Goal: Task Accomplishment & Management: Use online tool/utility

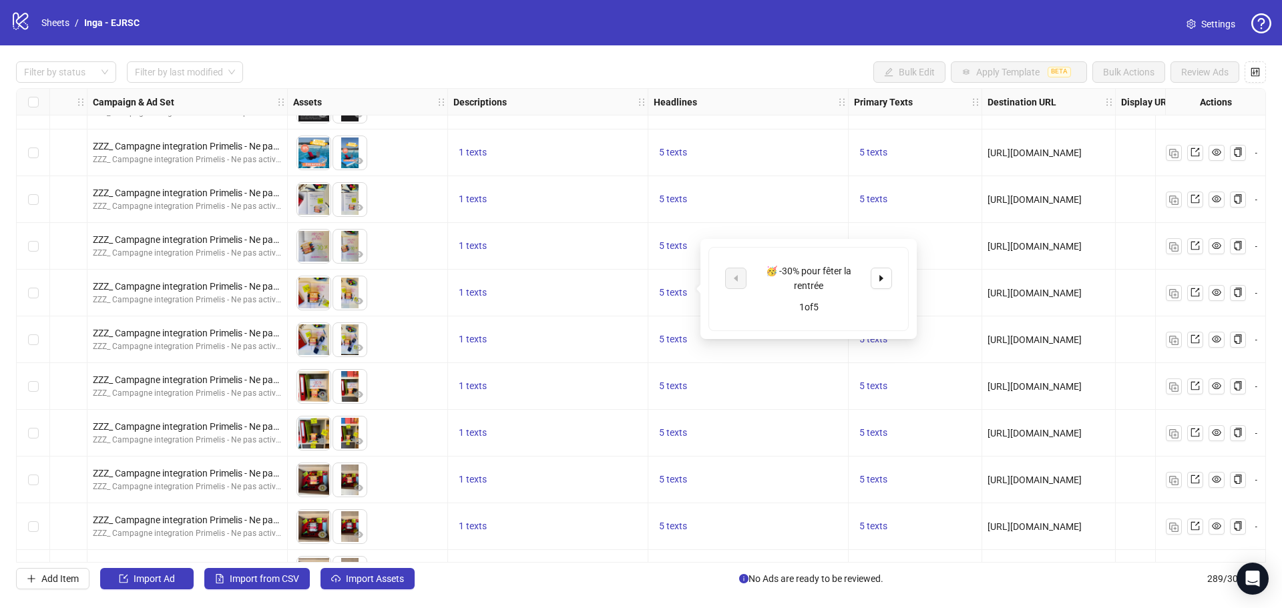
scroll to position [13063, 343]
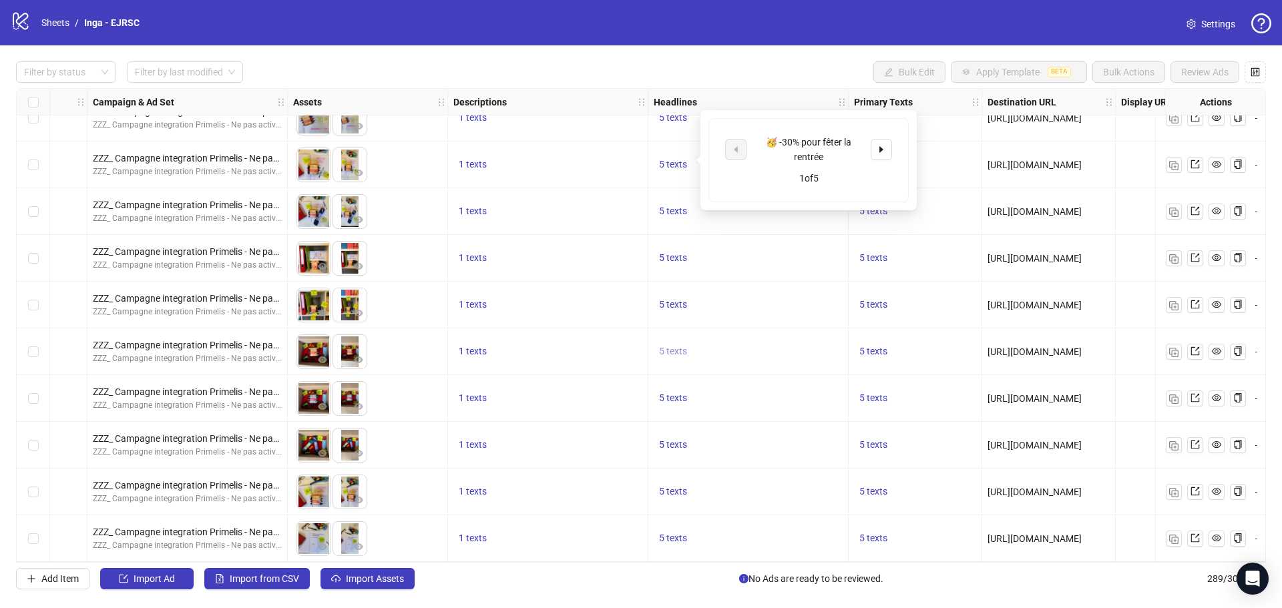
click at [674, 347] on span "5 texts" at bounding box center [673, 351] width 28 height 11
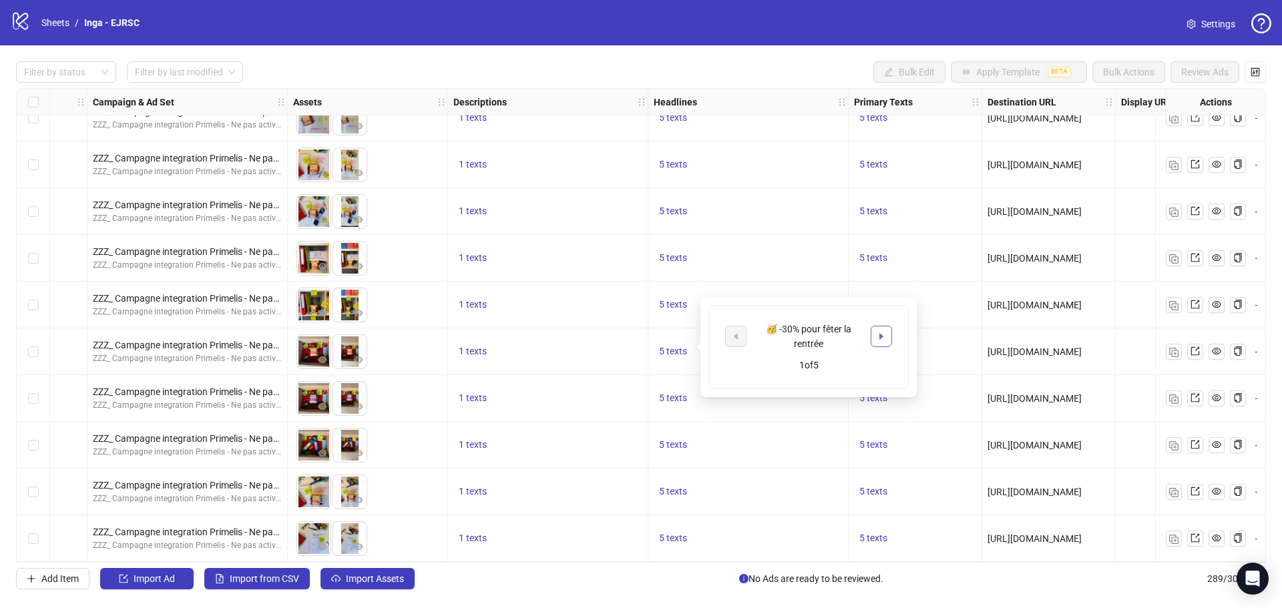
click at [876, 343] on button "button" at bounding box center [880, 336] width 21 height 21
click at [866, 159] on span "5 texts" at bounding box center [873, 164] width 28 height 11
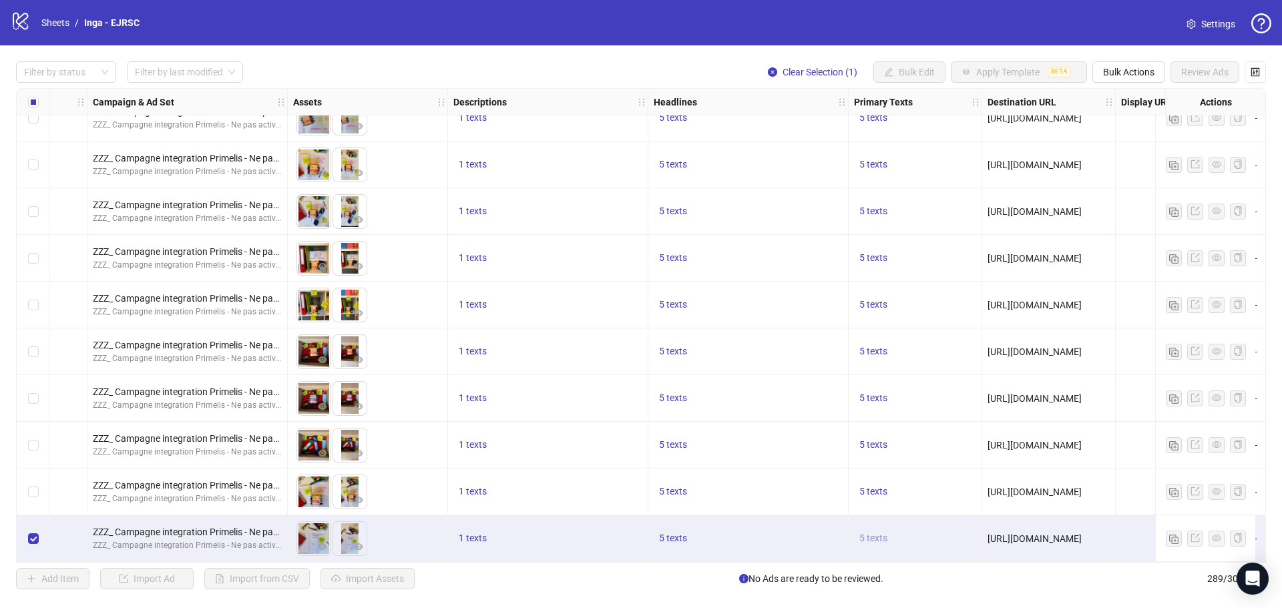
click at [874, 533] on span "5 texts" at bounding box center [873, 538] width 28 height 11
click at [670, 534] on span "5 texts" at bounding box center [673, 538] width 28 height 11
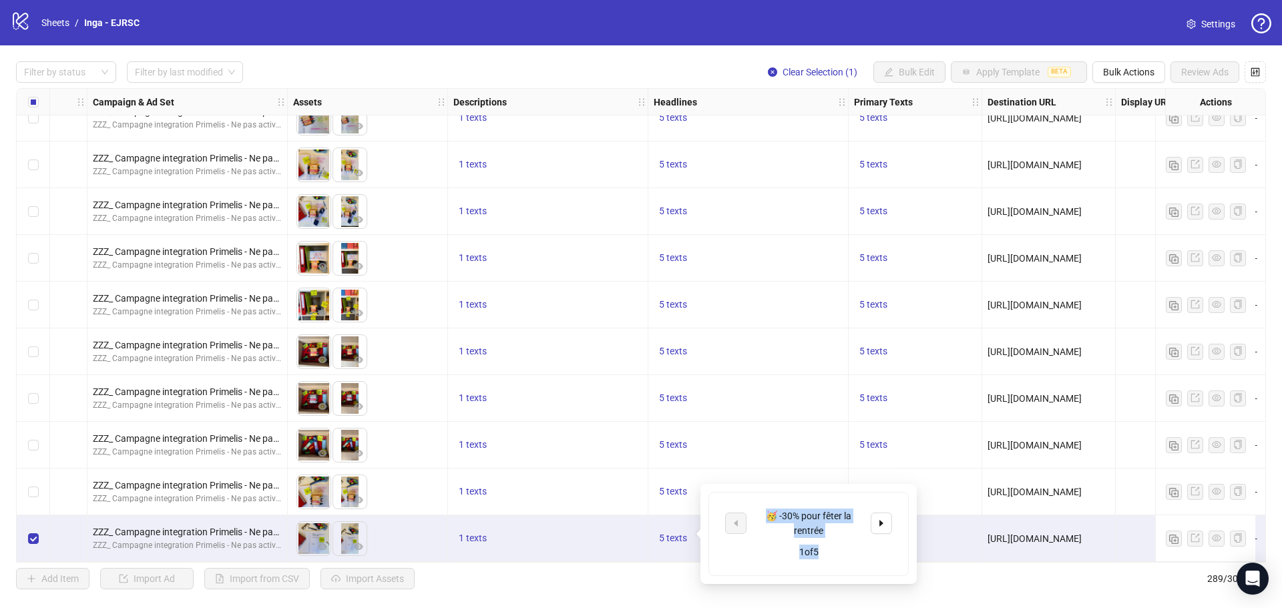
drag, startPoint x: 760, startPoint y: 513, endPoint x: 838, endPoint y: 547, distance: 85.8
click at [838, 547] on div "🥳 -30% pour fêter la rentrée 1 of 5" at bounding box center [808, 534] width 199 height 83
click at [838, 545] on div "1 of 5" at bounding box center [808, 552] width 167 height 15
click at [818, 531] on div "🥳 -30% pour fêter la rentrée" at bounding box center [808, 523] width 111 height 29
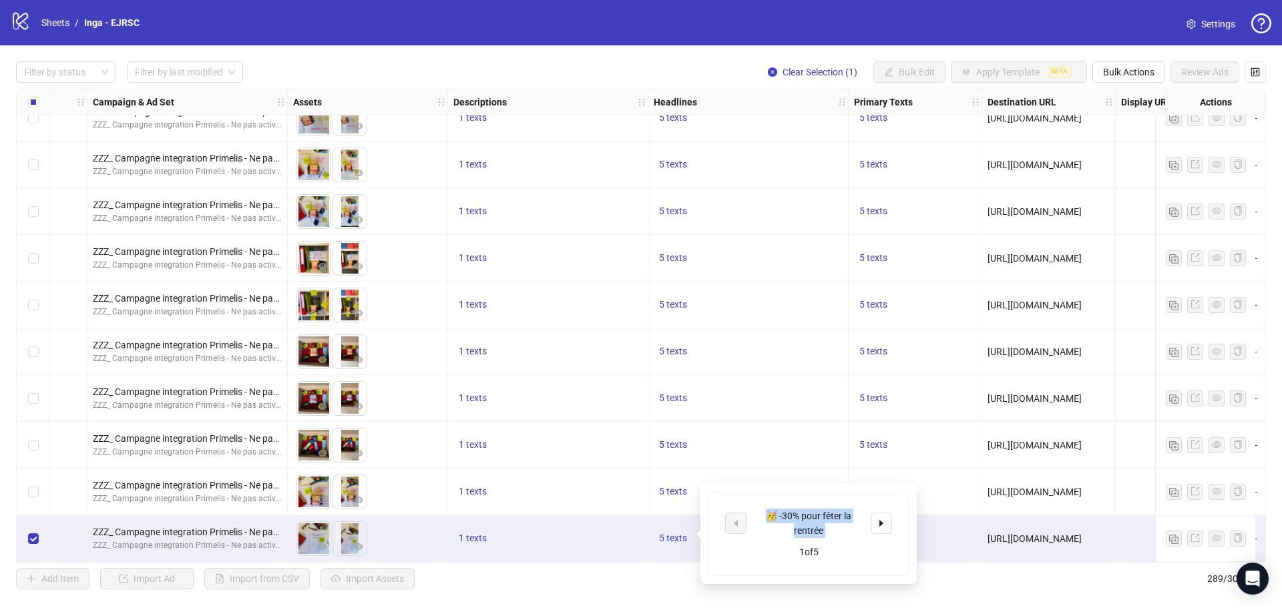
click at [818, 531] on div "🥳 -30% pour fêter la rentrée" at bounding box center [808, 523] width 111 height 29
copy div "🥳 -30% pour fêter la rentrée"
click at [884, 526] on span "button" at bounding box center [881, 523] width 9 height 11
copy div "🥳 -30% pour fêter la rentrée"
click at [888, 526] on button "button" at bounding box center [880, 523] width 21 height 21
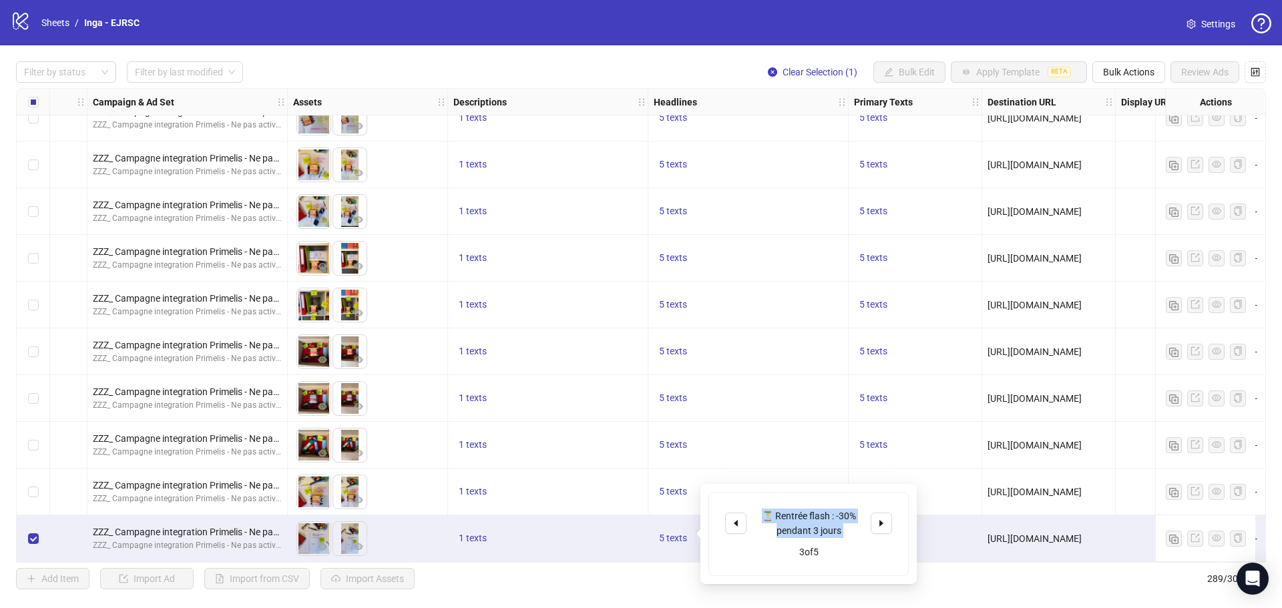
copy div "🥳 -30% pour fêter la rentrée"
click at [816, 521] on div "⏳ Rentrée flash : -30% pendant 3 jours" at bounding box center [808, 523] width 111 height 29
click at [879, 526] on icon "caret-right" at bounding box center [881, 523] width 9 height 9
click at [804, 517] on div "🎉 Préinscription ouverte" at bounding box center [808, 523] width 111 height 15
click at [806, 519] on div "🎉 Préinscription ouverte" at bounding box center [808, 523] width 111 height 15
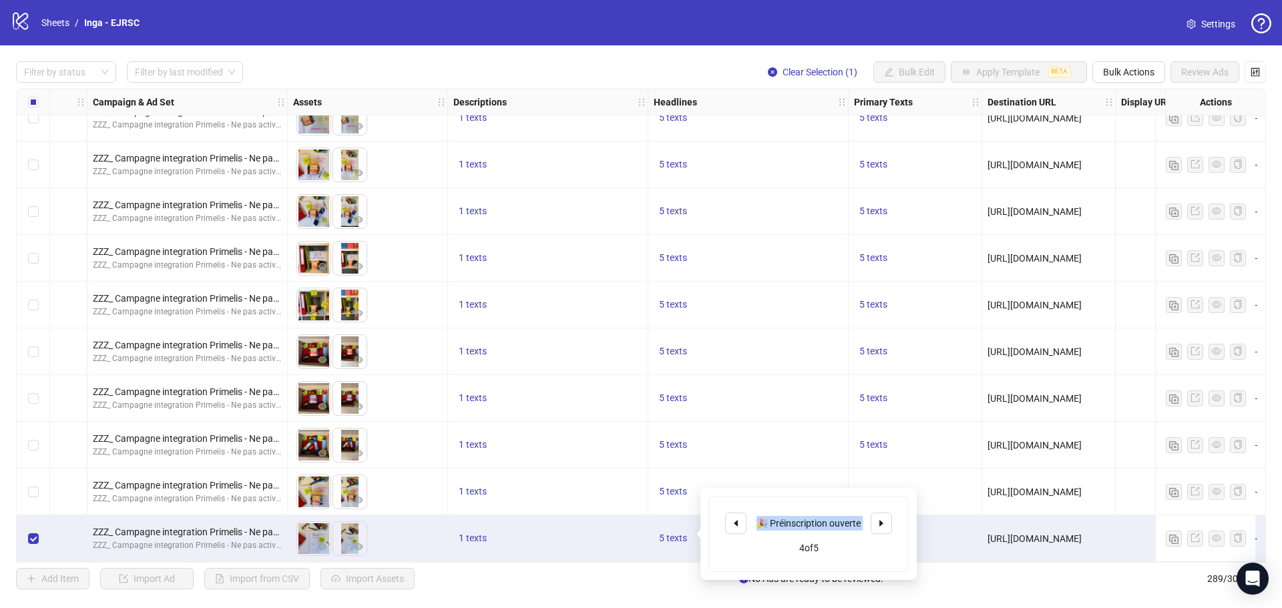
click at [806, 519] on div "🎉 Préinscription ouverte" at bounding box center [808, 523] width 111 height 15
copy div "🎉 Préinscription ouverte"
click at [878, 528] on span "button" at bounding box center [881, 523] width 9 height 11
copy div "🎉 Préinscription ouverte"
click at [887, 393] on span "5 texts" at bounding box center [873, 398] width 28 height 11
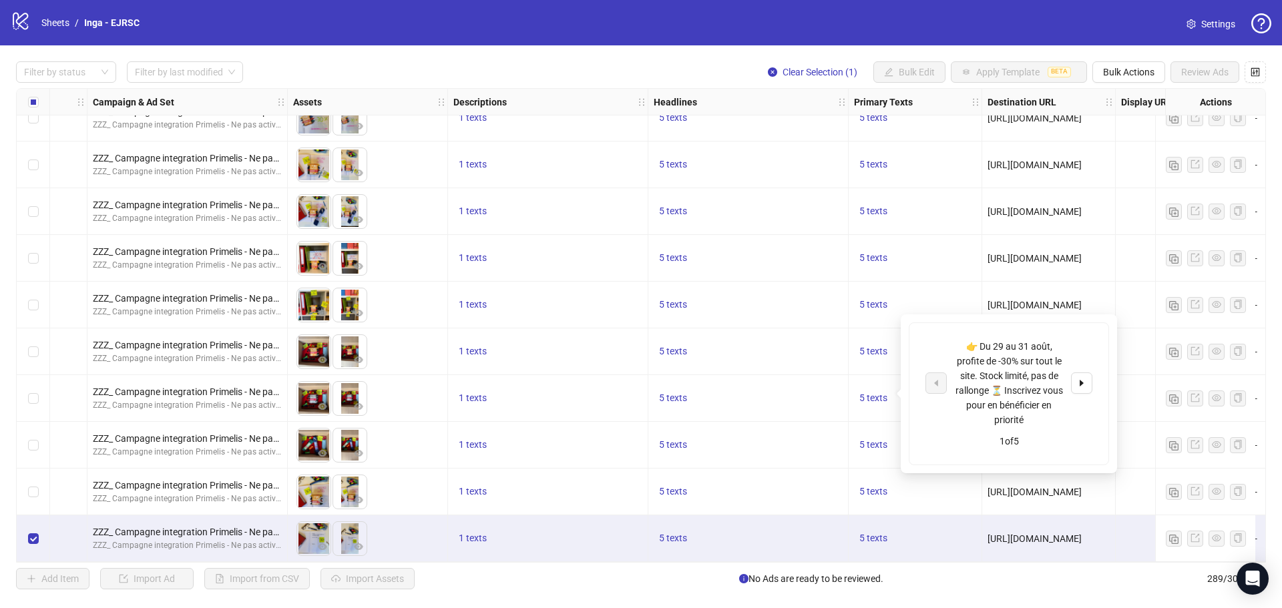
click at [969, 343] on div "👉 Du 29 au 31 août, profite de -30% sur tout le site. Stock limité, pas de rall…" at bounding box center [1008, 383] width 111 height 88
copy div "👉 Du 29 au 31 août, profite de -30% sur tout le site. Stock limité, pas de rall…"
click at [1086, 383] on button "button" at bounding box center [1081, 382] width 21 height 21
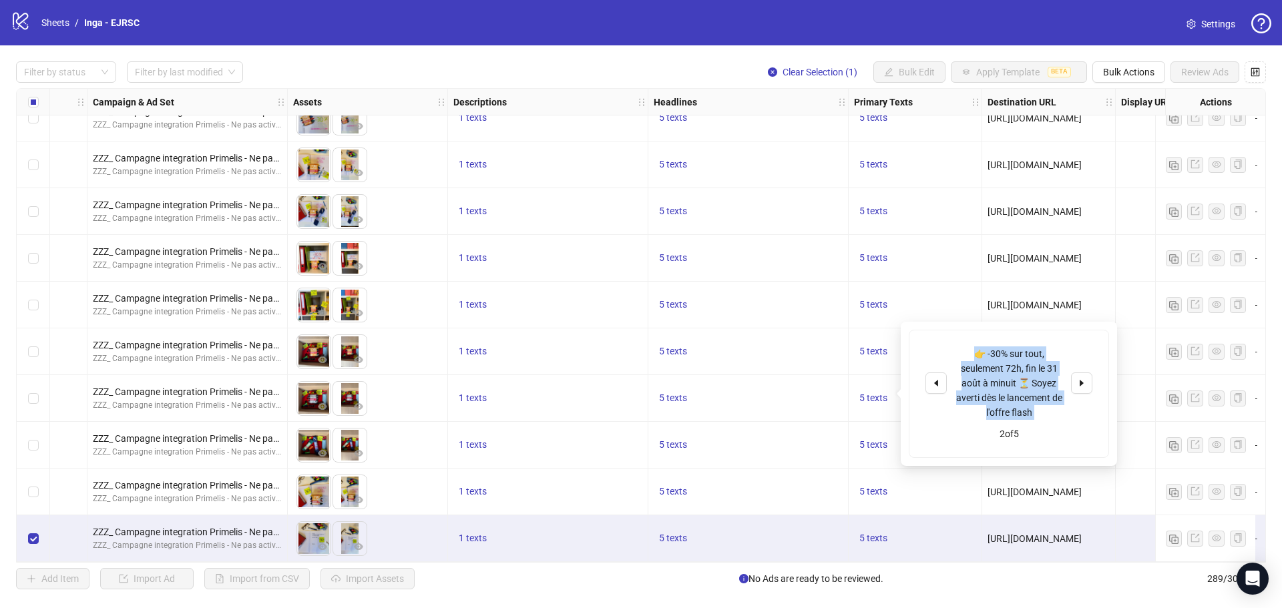
copy div "👉 Du 29 au 31 août, profite de -30% sur tout le site. Stock limité, pas de rall…"
click at [1087, 377] on button "button" at bounding box center [1081, 382] width 21 height 21
copy div "👉 Du 29 au 31 août, profite de -30% sur tout le site. Stock limité, pas de rall…"
click at [1074, 380] on button "button" at bounding box center [1081, 382] width 21 height 21
copy div "👉 Du 29 au 31 août, profite de -30% sur tout le site. Stock limité, pas de rall…"
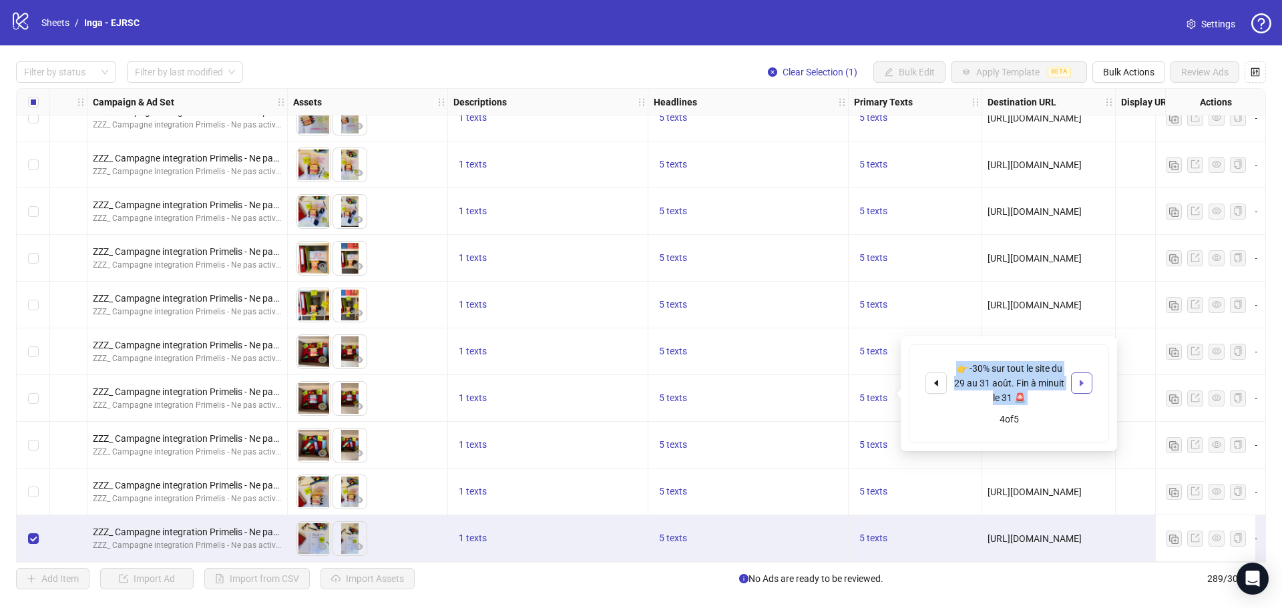
click at [1087, 381] on button "button" at bounding box center [1081, 382] width 21 height 21
click at [1036, 589] on div "Filter by status Filter by last modified Clear Selection (1) Bulk Edit Apply Te…" at bounding box center [641, 325] width 1282 height 560
